Goal: Information Seeking & Learning: Learn about a topic

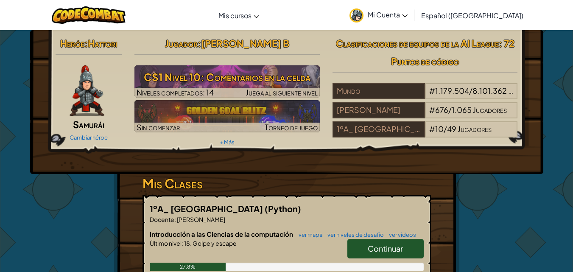
click at [398, 251] on span "Continuar" at bounding box center [385, 249] width 35 height 10
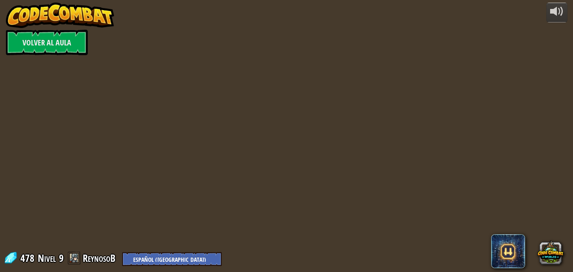
select select "es-419"
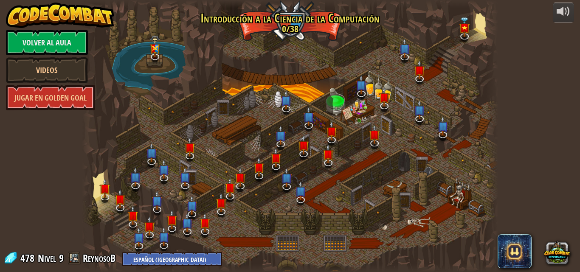
select select "es-419"
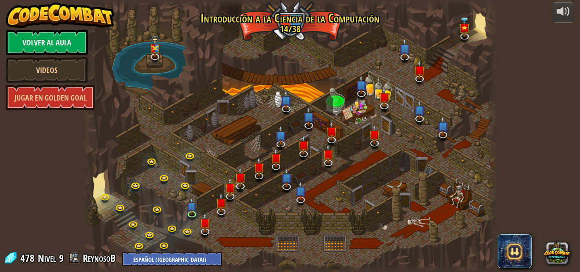
select select "es-419"
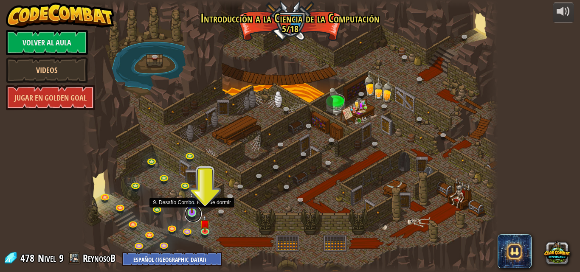
click at [189, 215] on link at bounding box center [193, 213] width 17 height 17
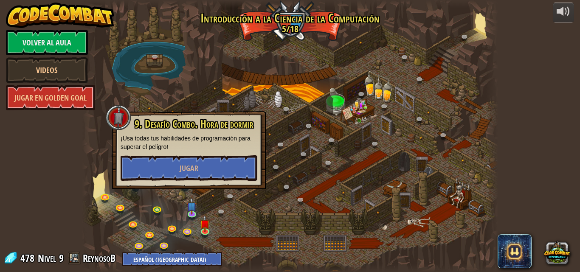
click at [182, 181] on div "9. Desafío Combo. Hora de dormir ¡Usa todas tus habilidades de programación par…" at bounding box center [189, 150] width 154 height 78
click at [178, 171] on button "Jugar" at bounding box center [188, 167] width 137 height 25
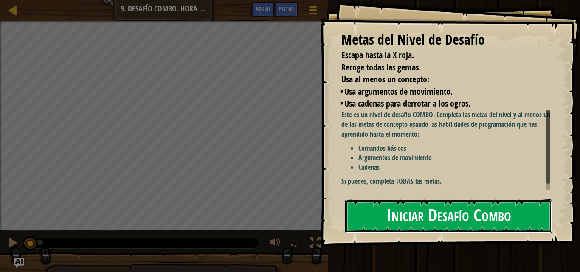
click at [408, 212] on button "Iniciar Desafío Combo" at bounding box center [448, 216] width 207 height 34
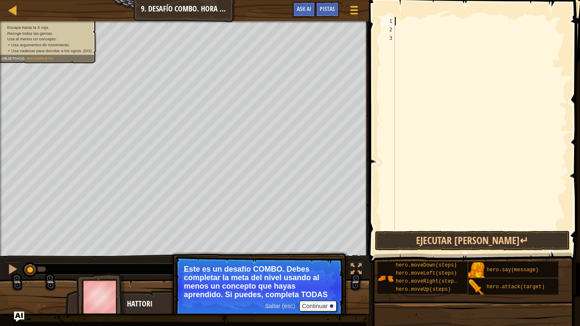
drag, startPoint x: 518, startPoint y: 37, endPoint x: 381, endPoint y: 11, distance: 139.6
click at [381, 11] on div "1 2 3 ההההההההההההההההההההההההההההההההההההההההההההההההההההההההההההההההההההההההה…" at bounding box center [472, 148] width 213 height 288
click at [381, 11] on span at bounding box center [475, 119] width 218 height 288
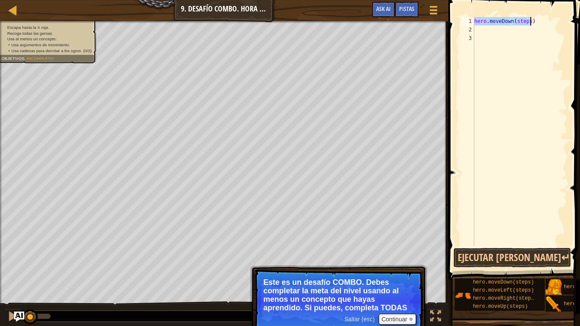
click at [527, 22] on div "hero . moveDown ( steps )" at bounding box center [519, 131] width 95 height 229
click at [527, 22] on div "hero . moveDown ( steps )" at bounding box center [519, 140] width 95 height 246
type textarea "hero.moveDown()"
click at [493, 28] on div "hero . moveDown ( )" at bounding box center [519, 140] width 95 height 246
click at [392, 272] on button "Continuar" at bounding box center [396, 319] width 37 height 11
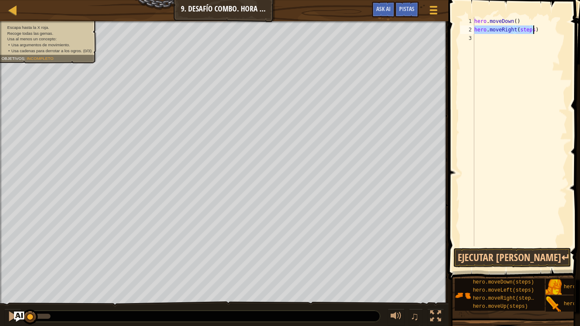
drag, startPoint x: 527, startPoint y: 25, endPoint x: 527, endPoint y: 30, distance: 5.1
click at [527, 30] on div "hero . moveDown ( ) hero . moveRight ( steps )" at bounding box center [519, 140] width 95 height 246
click at [527, 30] on div "hero . moveDown ( ) hero . moveRight ( steps )" at bounding box center [519, 131] width 95 height 229
click at [527, 29] on div "hero . moveDown ( ) hero . moveRight ( steps )" at bounding box center [519, 140] width 95 height 246
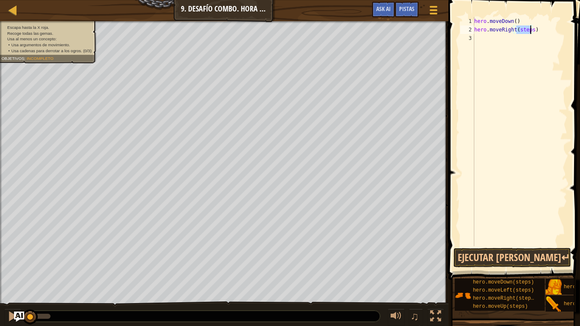
scroll to position [4, 3]
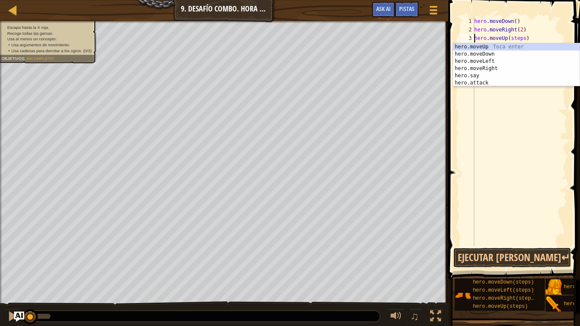
click at [520, 36] on div "hero . moveDown ( ) hero . moveRight ( 2 ) hero . moveUp ( steps )" at bounding box center [519, 140] width 95 height 246
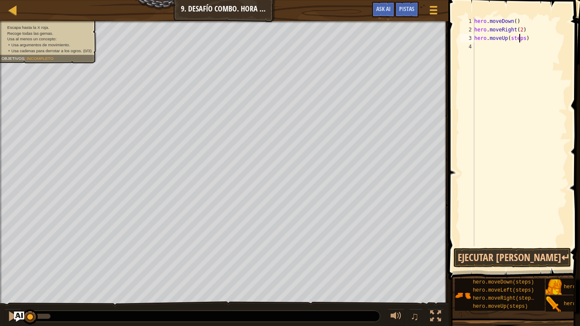
click at [519, 36] on div "hero . moveDown ( ) hero . moveRight ( 2 ) hero . moveUp ( steps )" at bounding box center [519, 140] width 95 height 246
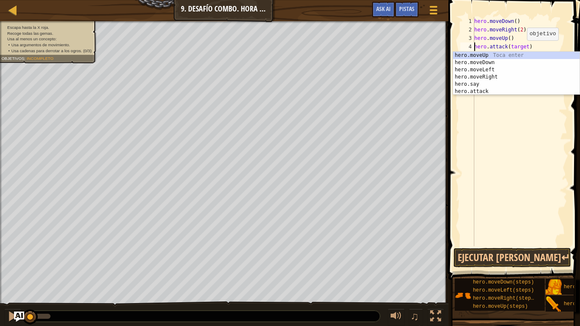
click at [520, 48] on div "hero . moveDown ( ) hero . moveRight ( 2 ) hero . moveUp ( ) hero . attack ( ta…" at bounding box center [519, 140] width 95 height 246
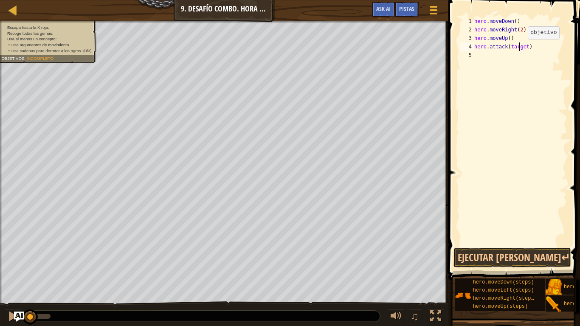
click at [520, 48] on div "hero . moveDown ( ) hero . moveRight ( 2 ) hero . moveUp ( ) hero . attack ( ta…" at bounding box center [519, 140] width 95 height 246
type textarea "hero.attack("Ursa")"
drag, startPoint x: 531, startPoint y: 47, endPoint x: 471, endPoint y: 50, distance: 59.9
click at [471, 50] on div "hero.attack("Ursa") 1 2 3 4 5 hero . moveDown ( ) hero . moveRight ( 2 ) hero .…" at bounding box center [512, 131] width 109 height 229
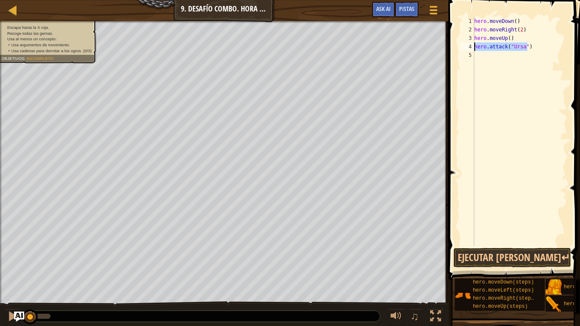
click at [492, 54] on div "hero . moveDown ( ) hero . moveRight ( 2 ) hero . moveUp ( ) hero . attack ( "U…" at bounding box center [519, 140] width 95 height 246
paste textarea "hero.attack("Ursa")"
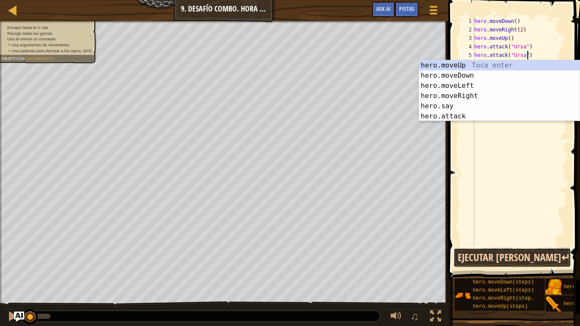
click at [495, 261] on button "Ejecutar [PERSON_NAME]↵" at bounding box center [512, 258] width 118 height 20
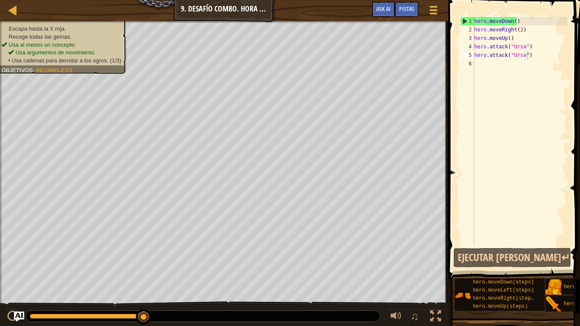
drag, startPoint x: 554, startPoint y: 304, endPoint x: 550, endPoint y: 277, distance: 27.4
click at [560, 260] on div "Pistas Videos hero.attack("Ursa") 1 2 3 4 5 6 hero . moveDown ( ) hero . moveRi…" at bounding box center [513, 161] width 134 height 322
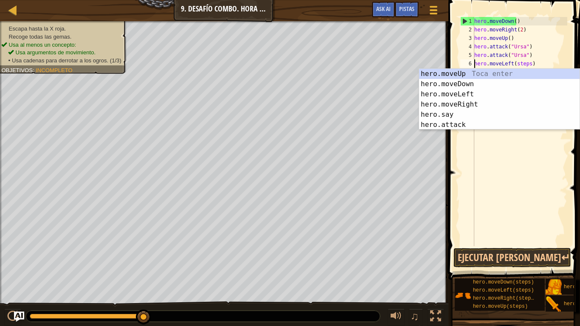
click at [524, 64] on div "hero . moveDown ( ) hero . moveRight ( 2 ) hero . moveUp ( ) hero . attack ( "U…" at bounding box center [519, 140] width 95 height 246
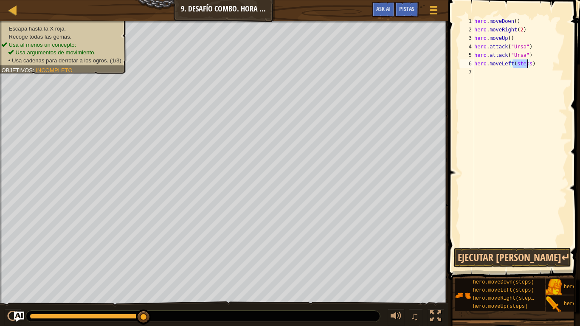
click at [524, 64] on div "hero . moveDown ( ) hero . moveRight ( 2 ) hero . moveUp ( ) hero . attack ( "U…" at bounding box center [519, 140] width 95 height 246
click at [557, 272] on img at bounding box center [553, 304] width 16 height 16
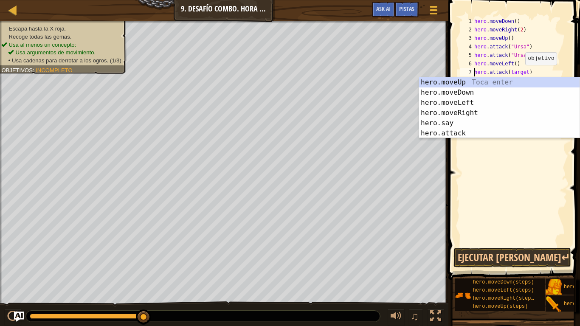
click at [517, 73] on div "hero . moveDown ( ) hero . moveRight ( 2 ) hero . moveUp ( ) hero . attack ( "U…" at bounding box center [519, 140] width 95 height 246
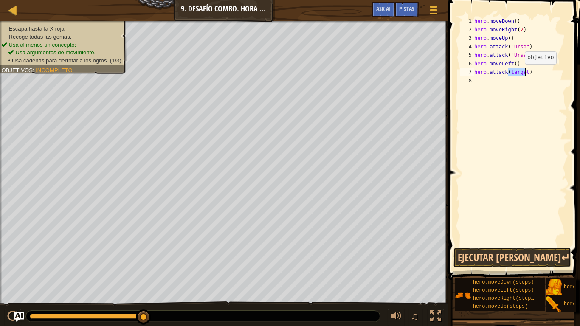
click at [517, 72] on div "hero . moveDown ( ) hero . moveRight ( 2 ) hero . moveUp ( ) hero . attack ( "U…" at bounding box center [519, 140] width 95 height 246
drag, startPoint x: 535, startPoint y: 72, endPoint x: 468, endPoint y: 71, distance: 66.2
click at [468, 71] on div "hero.attack("[PERSON_NAME]") 1 2 3 4 5 6 7 8 hero . moveDown ( ) hero . moveRig…" at bounding box center [512, 131] width 109 height 229
click at [468, 71] on div "7" at bounding box center [467, 72] width 14 height 8
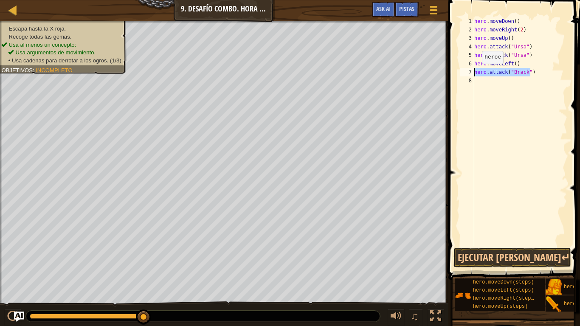
type textarea "hero.attack("Brack")"
click at [487, 81] on div "hero . moveDown ( ) hero . moveRight ( 2 ) hero . moveUp ( ) hero . attack ( "U…" at bounding box center [519, 140] width 95 height 246
type textarea "v"
paste textarea "hero.attack("Ursa")"
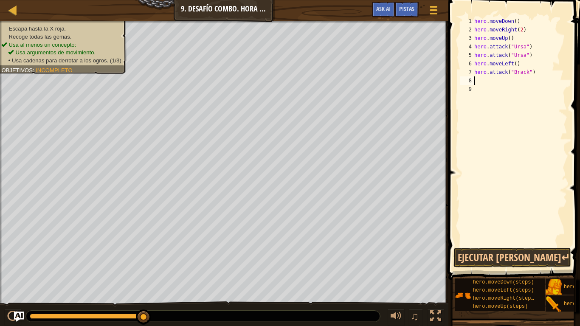
type textarea "hero.attack("Ursa")"
drag, startPoint x: 529, startPoint y: 81, endPoint x: 457, endPoint y: 83, distance: 72.2
click at [457, 83] on div "hero.attack("Ursa") 1 2 3 4 5 6 7 8 9 hero . moveDown ( ) hero . moveRight ( 2 …" at bounding box center [513, 156] width 134 height 305
drag, startPoint x: 532, startPoint y: 73, endPoint x: 470, endPoint y: 73, distance: 62.8
click at [470, 73] on div "1 2 3 4 5 6 7 8 9 hero . moveDown ( ) hero . moveRight ( 2 ) hero . moveUp ( ) …" at bounding box center [512, 131] width 109 height 229
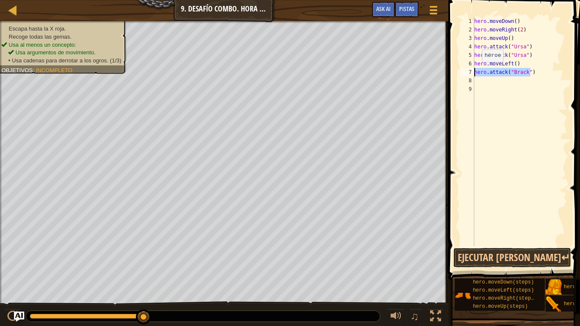
type textarea "hero.attack("Brack")"
click at [505, 84] on div "hero . moveDown ( ) hero . moveRight ( 2 ) hero . moveUp ( ) hero . attack ( "U…" at bounding box center [519, 140] width 95 height 246
paste textarea "hero.attack("Brack")"
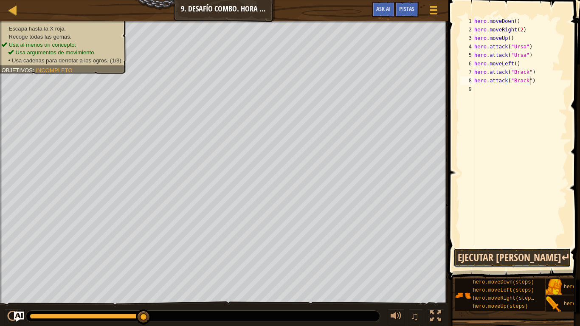
click at [514, 258] on button "Ejecutar [PERSON_NAME]↵" at bounding box center [512, 258] width 118 height 20
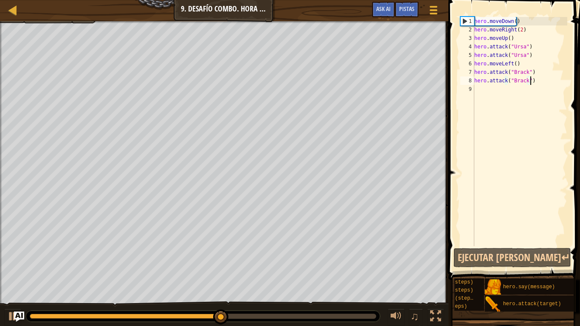
scroll to position [0, 58]
drag, startPoint x: 303, startPoint y: 313, endPoint x: 384, endPoint y: 305, distance: 80.9
click at [404, 272] on div "♫" at bounding box center [224, 313] width 448 height 25
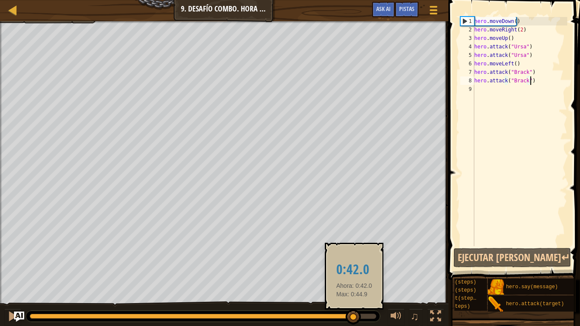
drag, startPoint x: 255, startPoint y: 316, endPoint x: 354, endPoint y: 316, distance: 98.9
click at [354, 272] on div at bounding box center [352, 316] width 15 height 15
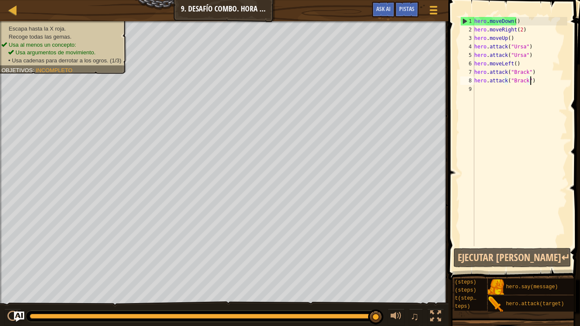
drag, startPoint x: 354, startPoint y: 316, endPoint x: 384, endPoint y: 314, distance: 30.2
click at [384, 272] on div "♫" at bounding box center [224, 313] width 448 height 25
drag, startPoint x: 355, startPoint y: 315, endPoint x: 390, endPoint y: 313, distance: 35.3
click at [390, 272] on div "♫" at bounding box center [224, 313] width 448 height 25
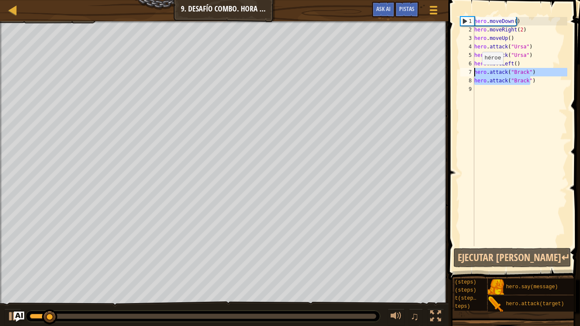
drag, startPoint x: 534, startPoint y: 81, endPoint x: 465, endPoint y: 74, distance: 69.0
click at [465, 74] on div "hero.attack("[PERSON_NAME]") 1 2 3 4 5 6 7 8 9 hero . moveDown ( ) hero . moveR…" at bounding box center [512, 131] width 109 height 229
type textarea "hero.attack("[PERSON_NAME]") hero.attack("[PERSON_NAME]")"
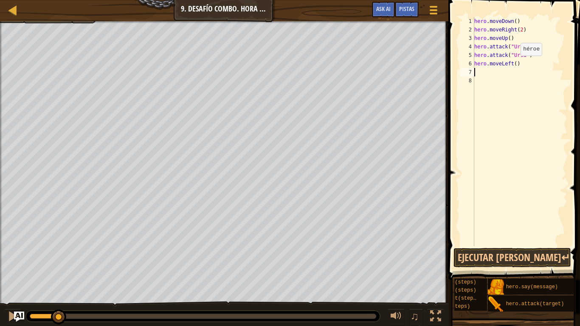
click at [511, 63] on div "hero . moveDown ( ) hero . moveRight ( 2 ) hero . moveUp ( ) hero . attack ( "U…" at bounding box center [519, 140] width 95 height 246
click at [515, 64] on div "hero . moveDown ( ) hero . moveRight ( 2 ) hero . moveUp ( ) hero . attack ( "U…" at bounding box center [519, 140] width 95 height 246
click at [512, 63] on div "hero . moveDown ( ) hero . moveRight ( 2 ) hero . moveUp ( ) hero . attack ( "U…" at bounding box center [519, 140] width 95 height 246
click at [514, 63] on div "hero . moveDown ( ) hero . moveRight ( 2 ) hero . moveUp ( ) hero . attack ( "U…" at bounding box center [519, 140] width 95 height 246
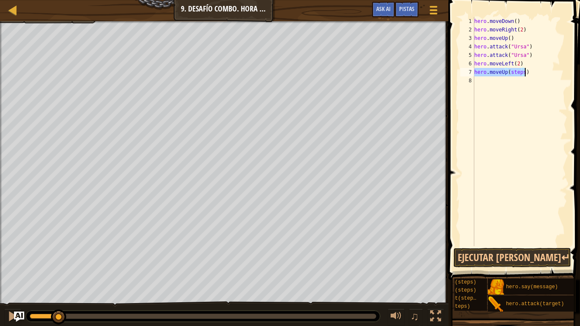
click at [516, 71] on div "hero . moveDown ( ) hero . moveRight ( 2 ) hero . moveUp ( ) hero . attack ( "U…" at bounding box center [519, 131] width 95 height 229
click at [516, 71] on div "hero . moveDown ( ) hero . moveRight ( 2 ) hero . moveUp ( ) hero . attack ( "U…" at bounding box center [519, 140] width 95 height 246
click at [516, 71] on div "hero . moveDown ( ) hero . moveRight ( 2 ) hero . moveUp ( ) hero . attack ( "U…" at bounding box center [519, 131] width 95 height 229
click at [516, 71] on div "hero . moveDown ( ) hero . moveRight ( 2 ) hero . moveUp ( ) hero . attack ( "U…" at bounding box center [519, 140] width 95 height 246
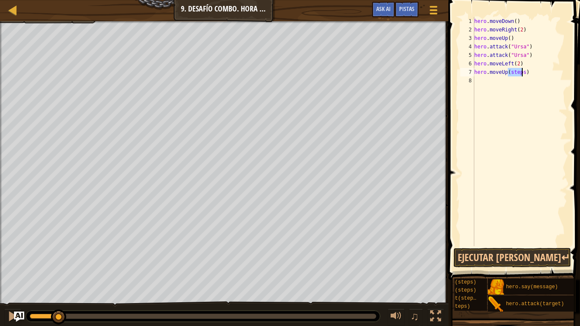
click at [516, 71] on div "hero . moveDown ( ) hero . moveRight ( 2 ) hero . moveUp ( ) hero . attack ( "U…" at bounding box center [519, 140] width 95 height 246
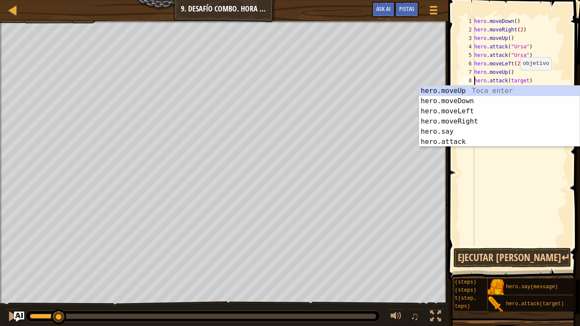
click at [521, 80] on div "hero . moveDown ( ) hero . moveRight ( 2 ) hero . moveUp ( ) hero . attack ( "U…" at bounding box center [519, 140] width 95 height 246
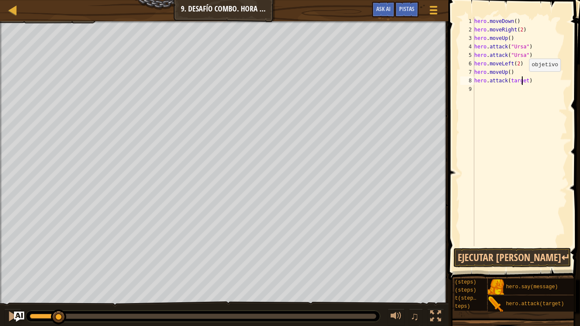
drag, startPoint x: 521, startPoint y: 80, endPoint x: 527, endPoint y: 84, distance: 6.7
click at [522, 80] on div "hero . moveDown ( ) hero . moveRight ( 2 ) hero . moveUp ( ) hero . attack ( "U…" at bounding box center [519, 140] width 95 height 246
type textarea "hero.attack("Rexxar")"
drag, startPoint x: 535, startPoint y: 79, endPoint x: 466, endPoint y: 80, distance: 69.2
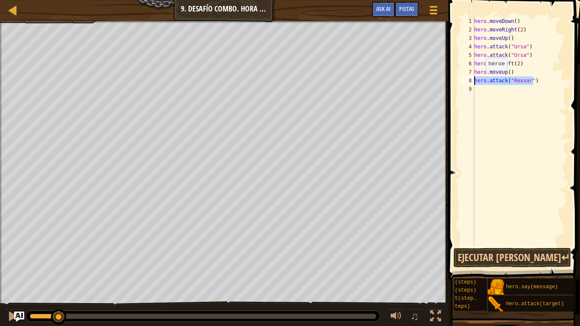
click at [466, 80] on div "hero.attack("Rexxar") 1 2 3 4 5 6 7 8 9 hero . moveDown ( ) hero . moveRight ( …" at bounding box center [512, 131] width 109 height 229
click at [512, 97] on div "hero . moveDown ( ) hero . moveRight ( 2 ) hero . moveUp ( ) hero . attack ( "U…" at bounding box center [519, 140] width 95 height 246
paste textarea "hero.attack("Rexxar")"
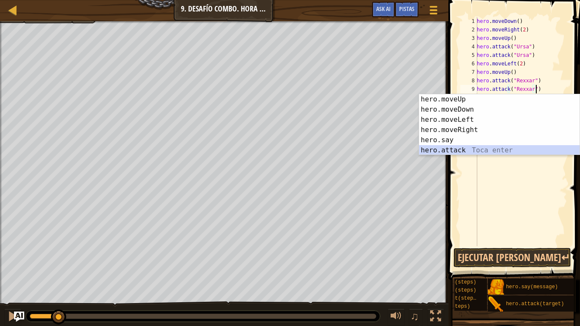
click at [531, 150] on div "hero.moveUp Toca enter hero.moveDown Toca enter hero.moveLeft Toca enter hero.m…" at bounding box center [499, 134] width 160 height 81
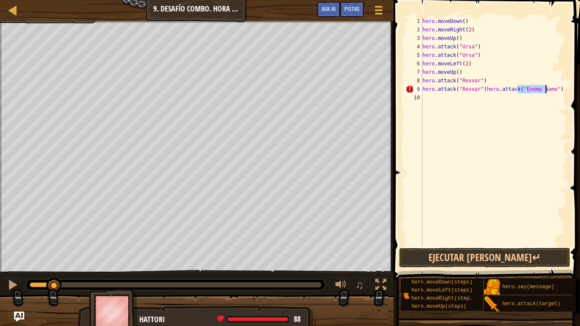
scroll to position [0, 14]
drag, startPoint x: 553, startPoint y: 91, endPoint x: 485, endPoint y: 89, distance: 67.9
click at [480, 87] on div "hero . moveDown ( ) hero . moveRight ( 2 ) hero . moveUp ( ) hero . attack ( "U…" at bounding box center [493, 140] width 146 height 246
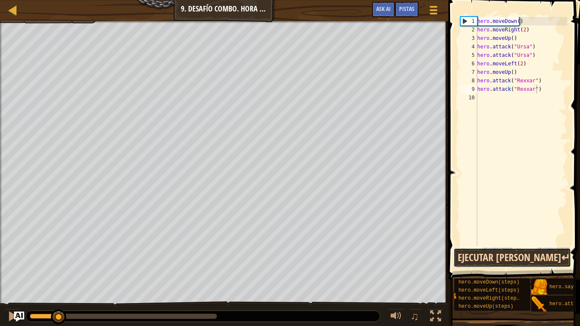
click at [508, 250] on button "Ejecutar [PERSON_NAME]↵" at bounding box center [512, 258] width 118 height 20
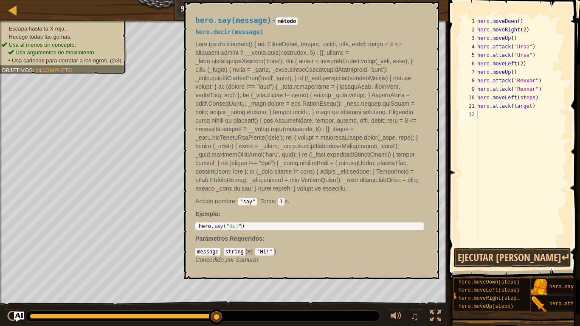
click at [487, 110] on div "hero . moveDown ( ) hero . moveRight ( 2 ) hero . moveUp ( ) hero . attack ( "U…" at bounding box center [521, 140] width 92 height 246
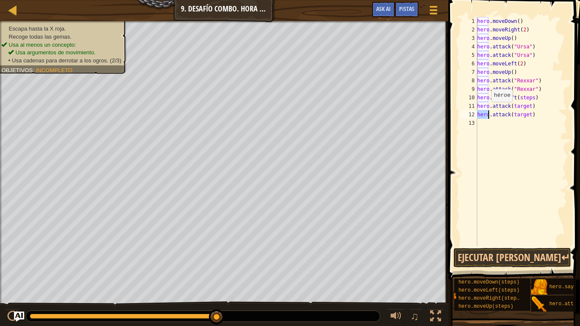
click at [487, 110] on div "hero . moveDown ( ) hero . moveRight ( 2 ) hero . moveUp ( ) hero . attack ( "U…" at bounding box center [521, 140] width 92 height 246
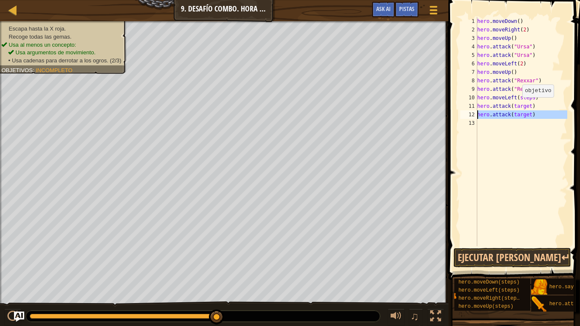
click at [518, 106] on div "hero . moveDown ( ) hero . moveRight ( 2 ) hero . moveUp ( ) hero . attack ( "U…" at bounding box center [521, 140] width 92 height 246
drag, startPoint x: 535, startPoint y: 97, endPoint x: 458, endPoint y: 103, distance: 77.1
click at [461, 103] on div "hero.attack("[PERSON_NAME]") 1 2 3 4 5 6 7 8 9 10 11 12 13 hero . moveDown ( ) …" at bounding box center [512, 131] width 109 height 229
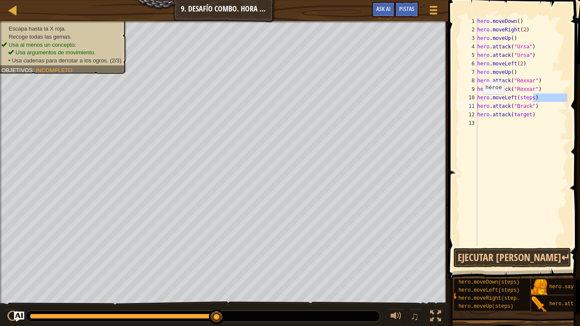
click at [459, 101] on div "hero.moveLeft(steps) hero.attack("[PERSON_NAME]") 1 2 3 4 5 6 7 8 9 10 11 12 13…" at bounding box center [512, 131] width 109 height 229
drag, startPoint x: 461, startPoint y: 96, endPoint x: 488, endPoint y: 90, distance: 27.9
click at [488, 90] on div "hero.attack("[PERSON_NAME]") 1 2 3 4 5 6 7 8 9 10 11 12 13 hero . moveDown ( ) …" at bounding box center [512, 131] width 109 height 229
click at [491, 93] on div "hero . moveDown ( ) hero . moveRight ( 2 ) hero . moveUp ( ) hero . attack ( "U…" at bounding box center [521, 140] width 92 height 246
click at [514, 96] on div "hero . moveDown ( ) hero . moveRight ( 2 ) hero . moveUp ( ) hero . attack ( "U…" at bounding box center [521, 140] width 92 height 246
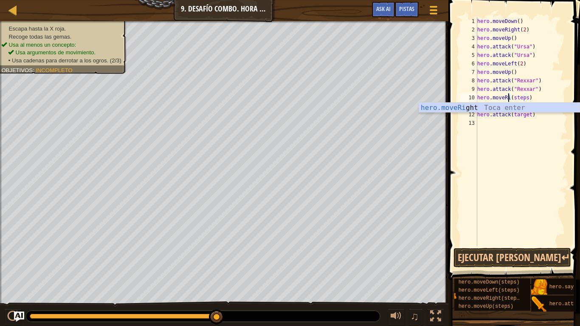
scroll to position [4, 3]
click at [551, 99] on div "hero . moveDown ( ) hero . moveRight ( 2 ) hero . moveUp ( ) hero . attack ( "U…" at bounding box center [521, 140] width 92 height 246
click at [508, 97] on div "hero . moveDown ( ) hero . moveRight ( 2 ) hero . moveUp ( ) hero . attack ( "U…" at bounding box center [521, 140] width 92 height 246
click at [511, 96] on div "hero . moveDown ( ) hero . moveRight ( 2 ) hero . moveUp ( ) hero . attack ( "U…" at bounding box center [521, 140] width 92 height 246
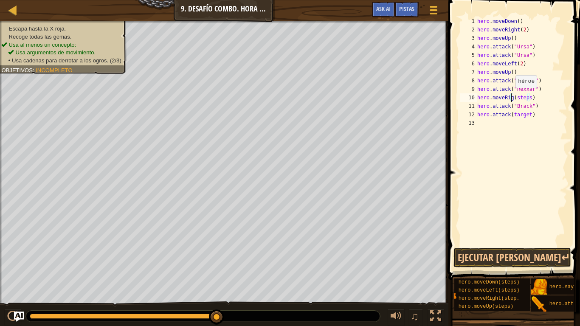
scroll to position [4, 3]
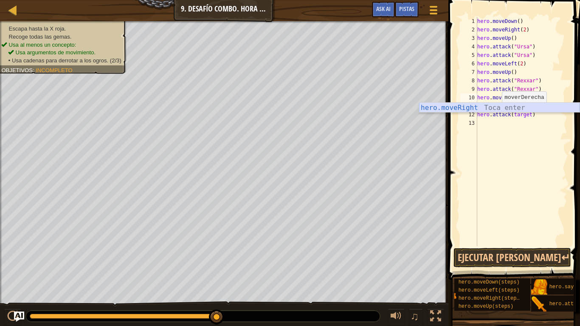
click at [510, 107] on div "hero.moveRight Toca enter" at bounding box center [499, 118] width 160 height 31
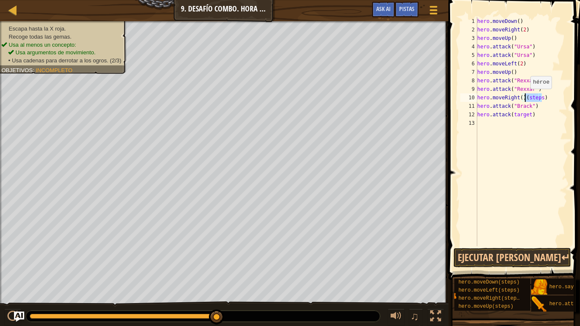
drag, startPoint x: 542, startPoint y: 100, endPoint x: 526, endPoint y: 97, distance: 16.3
click at [526, 97] on div "hero . moveDown ( ) hero . moveRight ( 2 ) hero . moveUp ( ) hero . attack ( "U…" at bounding box center [521, 140] width 92 height 246
click at [526, 97] on div "hero . moveDown ( ) hero . moveRight ( 2 ) hero . moveUp ( ) hero . attack ( "U…" at bounding box center [521, 131] width 92 height 229
drag, startPoint x: 548, startPoint y: 101, endPoint x: 522, endPoint y: 98, distance: 26.1
click at [522, 98] on div "hero . moveDown ( ) hero . moveRight ( 2 ) hero . moveUp ( ) hero . attack ( "U…" at bounding box center [521, 140] width 92 height 246
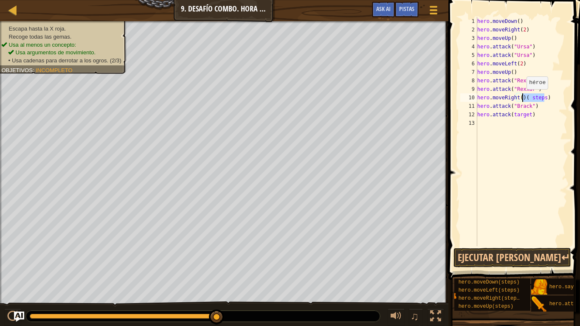
type textarea "hero.moveRight()"
drag, startPoint x: 530, startPoint y: 116, endPoint x: 462, endPoint y: 112, distance: 68.0
click at [462, 112] on div "1 2 3 4 5 6 7 8 9 10 11 12 13 hero . moveDown ( ) hero . moveRight ( 2 ) hero .…" at bounding box center [512, 131] width 109 height 229
click at [413, 107] on div "Mapa Introducción a las Ciencias de la computación 9. Desafío Combo. Hora de do…" at bounding box center [290, 163] width 580 height 326
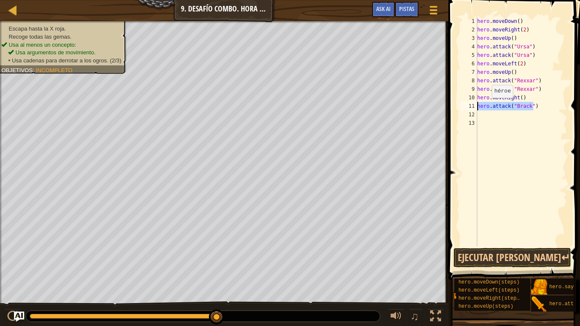
type textarea "hero.attack("Brack")"
click at [498, 118] on div "hero . moveDown ( ) hero . moveRight ( 2 ) hero . moveUp ( ) hero . attack ( "U…" at bounding box center [521, 140] width 92 height 246
paste textarea "hero.attack("Brack")"
type textarea "hero.attack("Brack")"
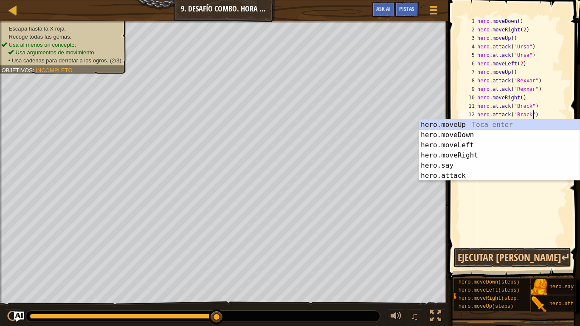
click at [543, 107] on div "hero . moveDown ( ) hero . moveRight ( 2 ) hero . moveUp ( ) hero . attack ( "U…" at bounding box center [521, 140] width 92 height 246
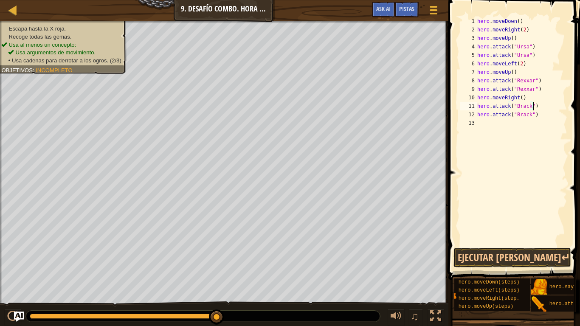
click at [494, 127] on div "hero . moveDown ( ) hero . moveRight ( 2 ) hero . moveUp ( ) hero . attack ( "U…" at bounding box center [521, 140] width 92 height 246
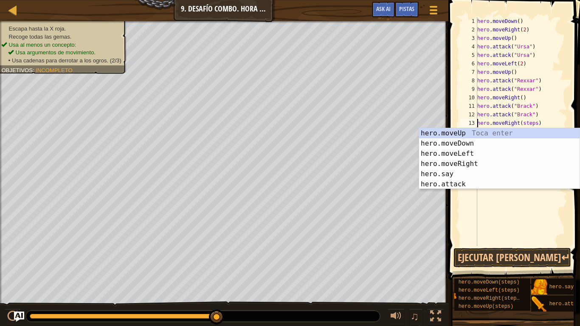
click at [531, 124] on div "hero . moveDown ( ) hero . moveRight ( 2 ) hero . moveUp ( ) hero . attack ( "U…" at bounding box center [521, 140] width 92 height 246
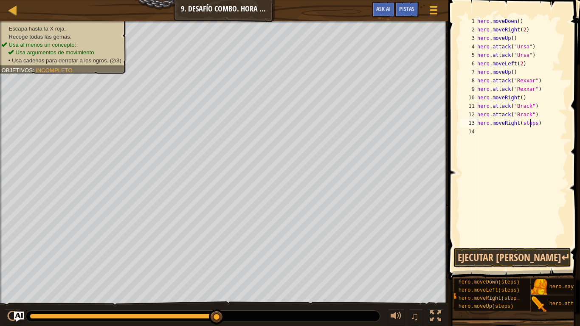
click at [531, 124] on div "hero . moveDown ( ) hero . moveRight ( 2 ) hero . moveUp ( ) hero . attack ( "U…" at bounding box center [521, 140] width 92 height 246
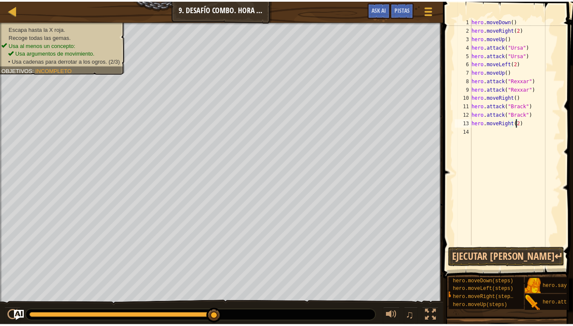
scroll to position [4, 3]
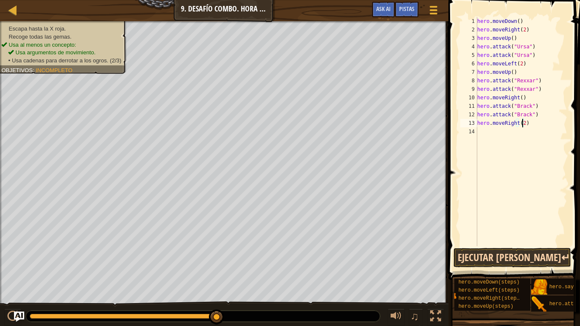
type textarea "hero.moveRight(2)"
click at [530, 258] on button "Ejecutar [PERSON_NAME]↵" at bounding box center [512, 258] width 118 height 20
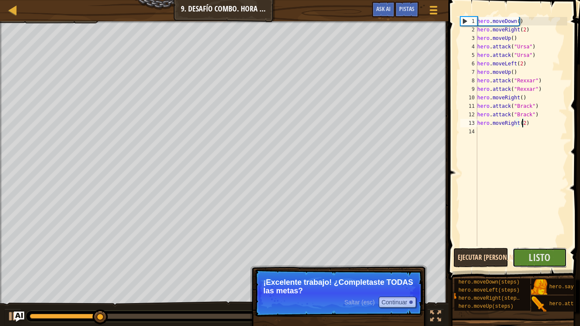
click at [530, 258] on span "Listo" at bounding box center [539, 257] width 22 height 14
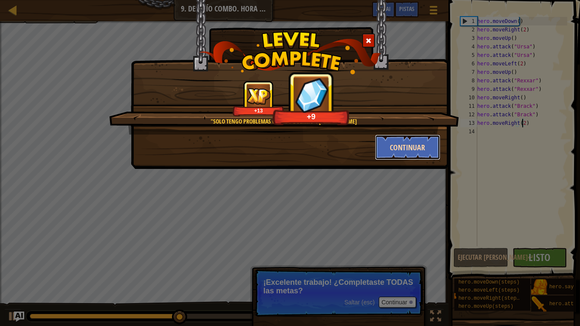
click at [406, 151] on button "Continuar" at bounding box center [408, 147] width 66 height 25
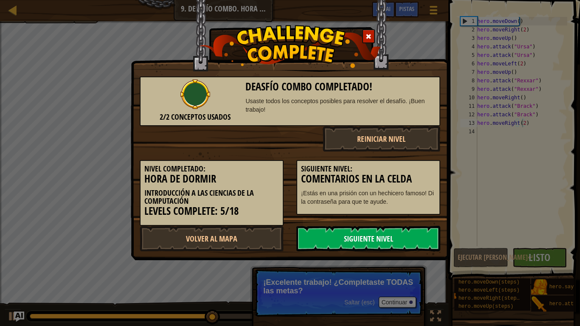
click at [366, 235] on link "Siguiente Nivel" at bounding box center [368, 238] width 144 height 25
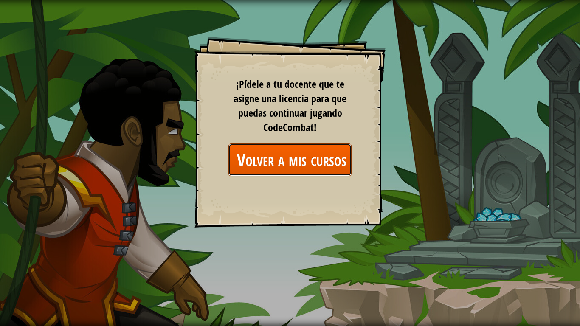
click at [315, 149] on link "Volver a mis cursos" at bounding box center [289, 159] width 123 height 33
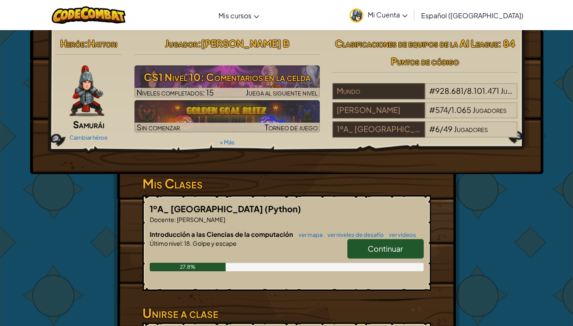
click at [395, 255] on link "Continuar" at bounding box center [385, 249] width 76 height 20
select select "es-419"
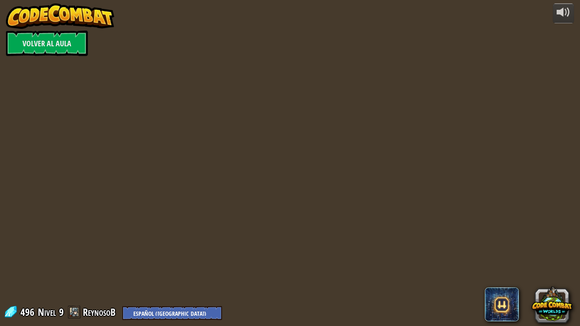
select select "es-419"
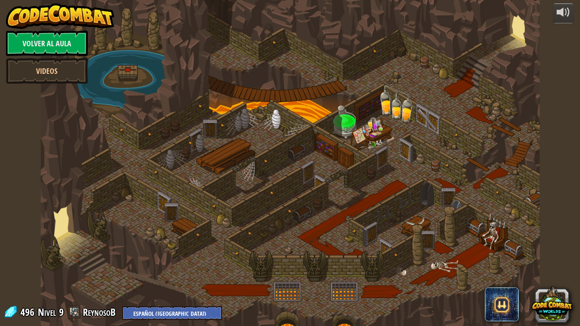
select select "es-419"
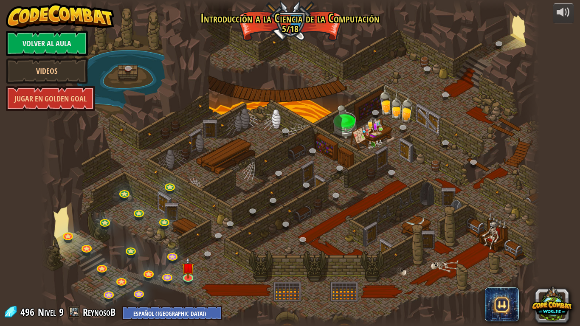
select select "es-419"
click at [188, 272] on img at bounding box center [188, 262] width 13 height 29
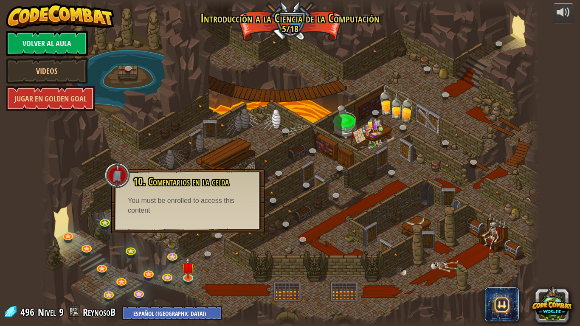
click at [152, 240] on div at bounding box center [290, 163] width 499 height 326
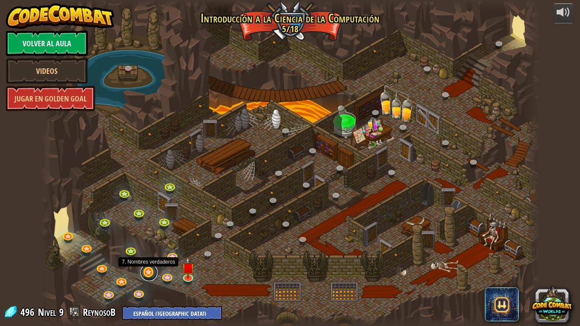
click at [154, 272] on link at bounding box center [148, 272] width 17 height 17
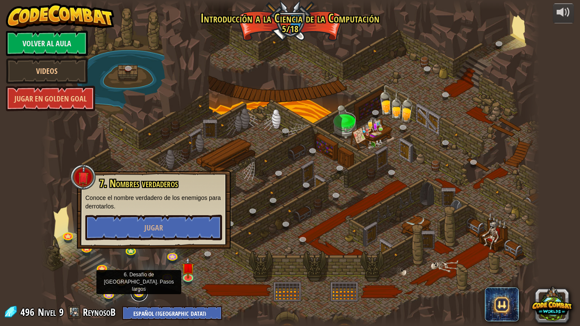
click at [140, 272] on link at bounding box center [139, 292] width 17 height 17
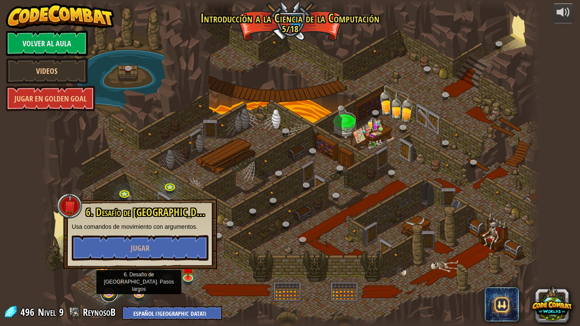
click at [109, 272] on link at bounding box center [109, 293] width 17 height 17
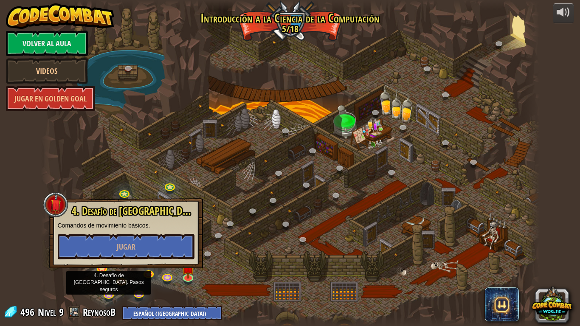
drag, startPoint x: 185, startPoint y: 286, endPoint x: 190, endPoint y: 286, distance: 4.7
click at [190, 272] on div at bounding box center [290, 163] width 499 height 326
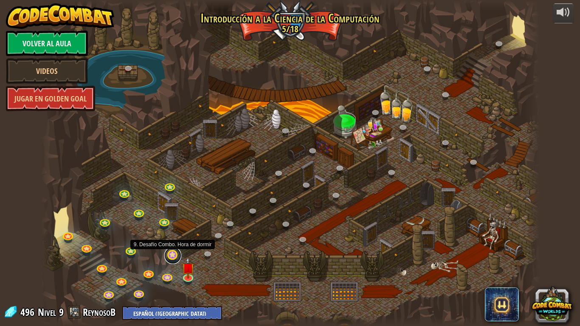
click at [174, 252] on link at bounding box center [172, 255] width 17 height 17
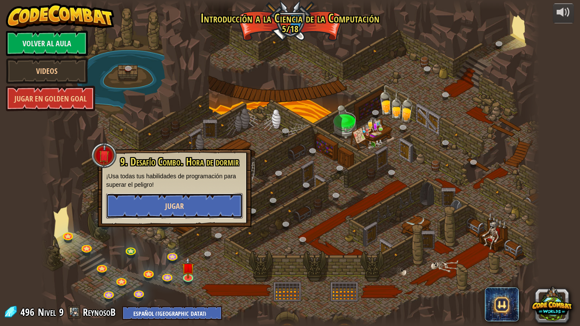
click at [199, 202] on button "Jugar" at bounding box center [174, 205] width 137 height 25
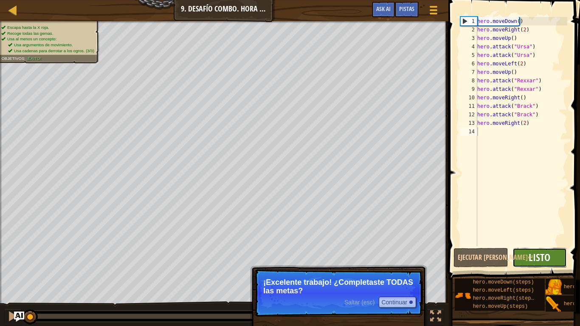
click at [530, 255] on span "Listo" at bounding box center [539, 257] width 22 height 14
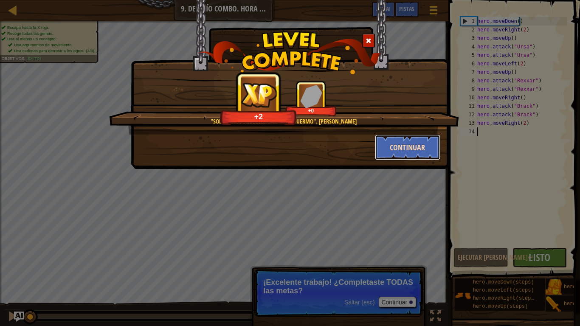
click at [386, 145] on button "Continuar" at bounding box center [408, 147] width 66 height 25
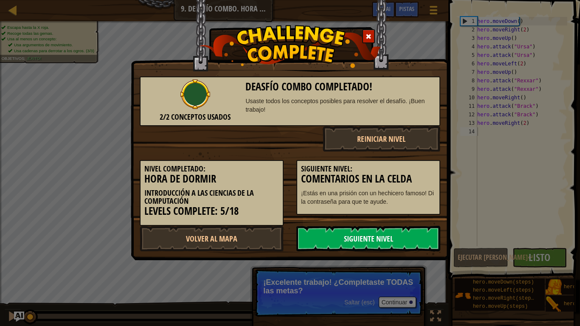
click at [360, 242] on link "Siguiente Nivel" at bounding box center [368, 238] width 144 height 25
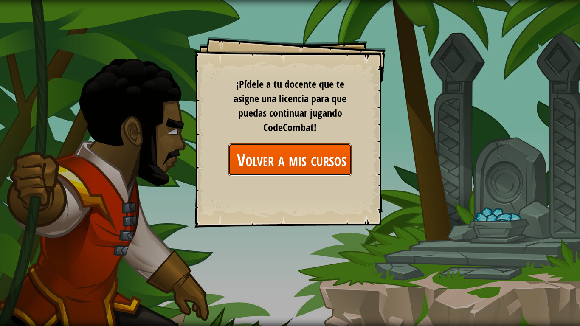
click at [294, 161] on link "Volver a mis cursos" at bounding box center [289, 159] width 123 height 33
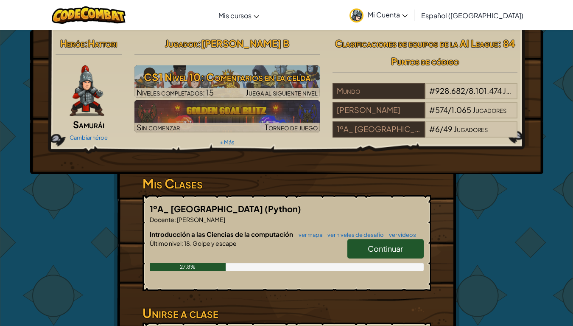
click at [373, 254] on link "Continuar" at bounding box center [385, 249] width 76 height 20
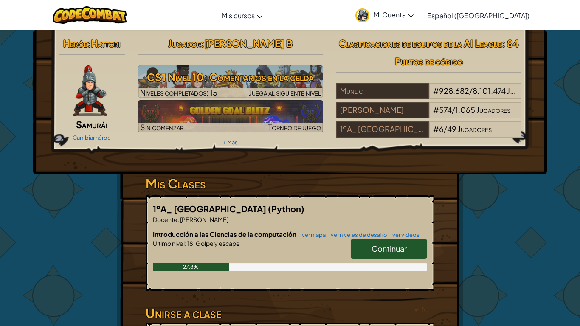
select select "es-419"
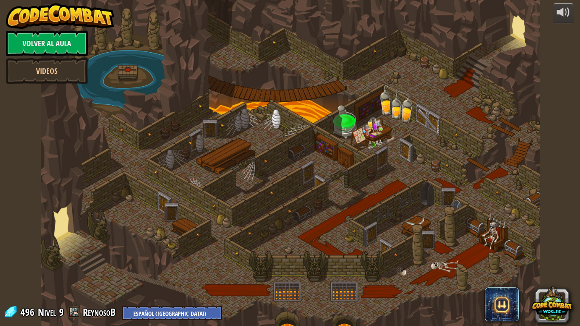
select select "es-419"
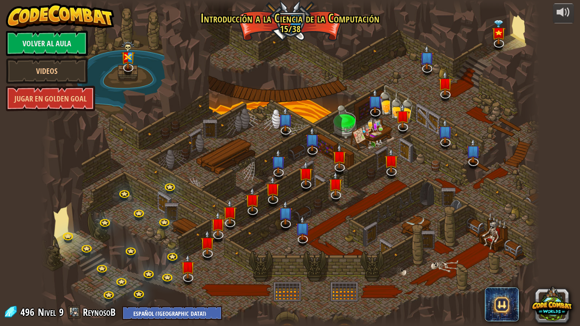
select select "es-419"
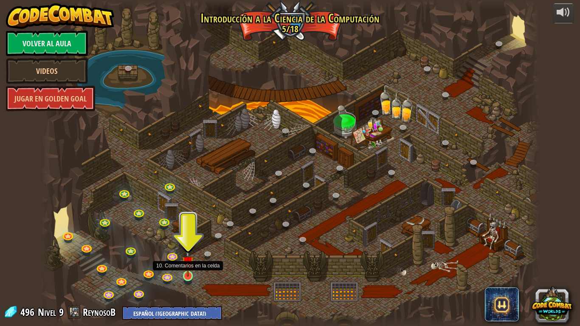
click at [184, 272] on img at bounding box center [188, 262] width 13 height 29
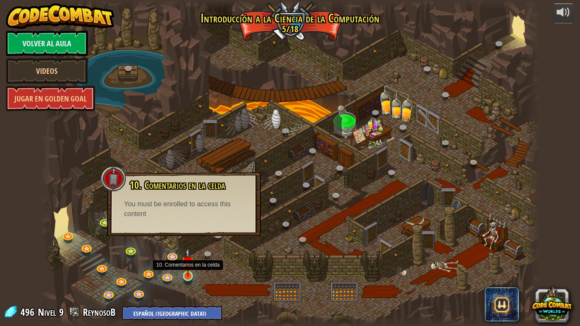
click at [192, 272] on img at bounding box center [188, 262] width 13 height 29
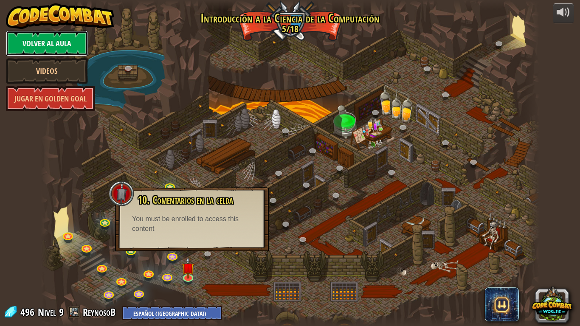
click at [46, 40] on link "Volver al aula" at bounding box center [47, 43] width 82 height 25
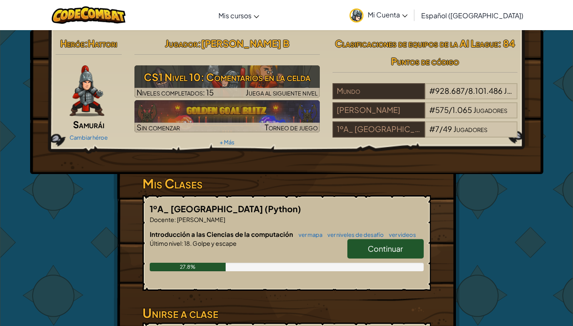
click at [407, 11] on span "Mi Cuenta" at bounding box center [388, 14] width 40 height 9
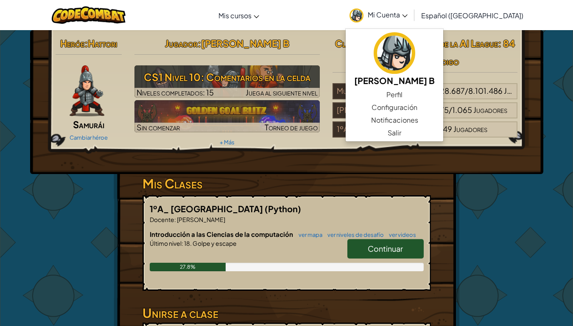
click at [407, 11] on span "Mi Cuenta" at bounding box center [388, 14] width 40 height 9
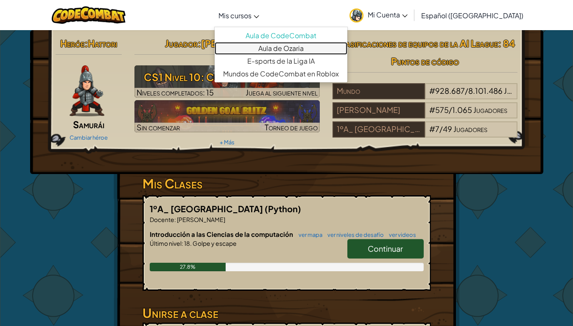
click at [291, 52] on link "Aula de Ozaria" at bounding box center [281, 48] width 133 height 13
